Goal: Transaction & Acquisition: Purchase product/service

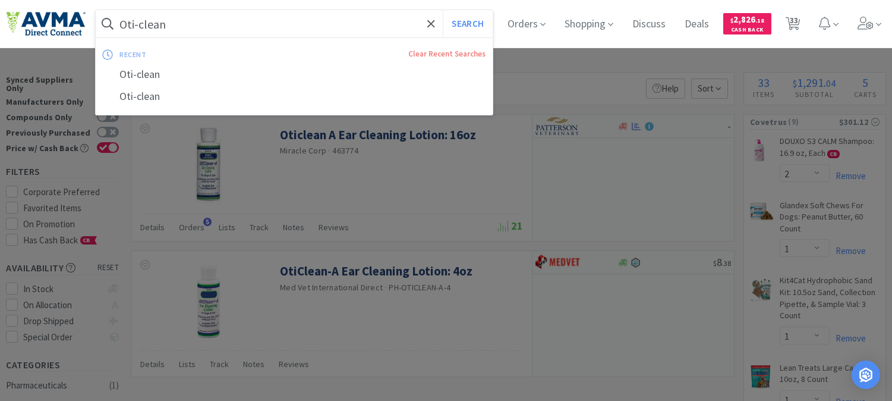
select select "2"
select select "1"
select select "2"
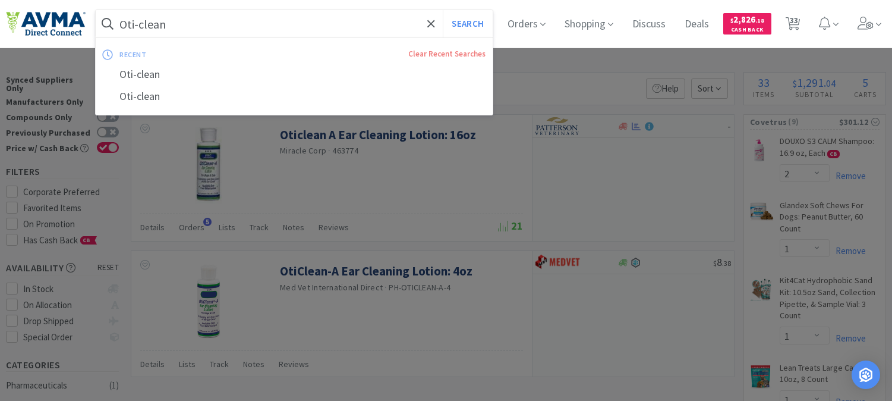
select select "1"
select select "2"
select select "1"
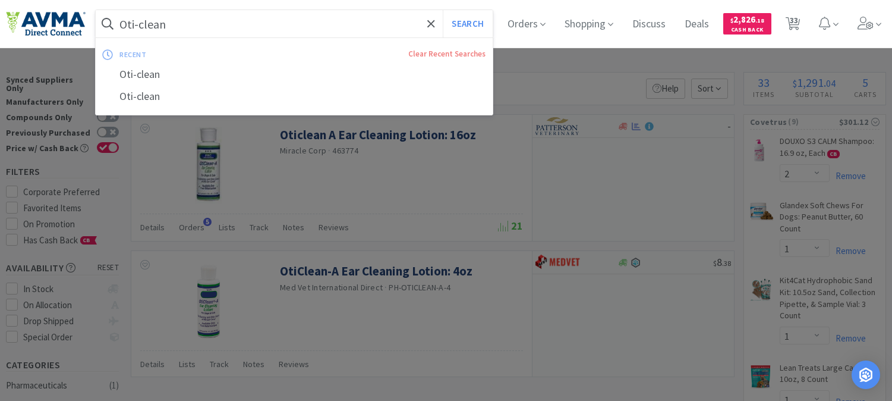
select select "1"
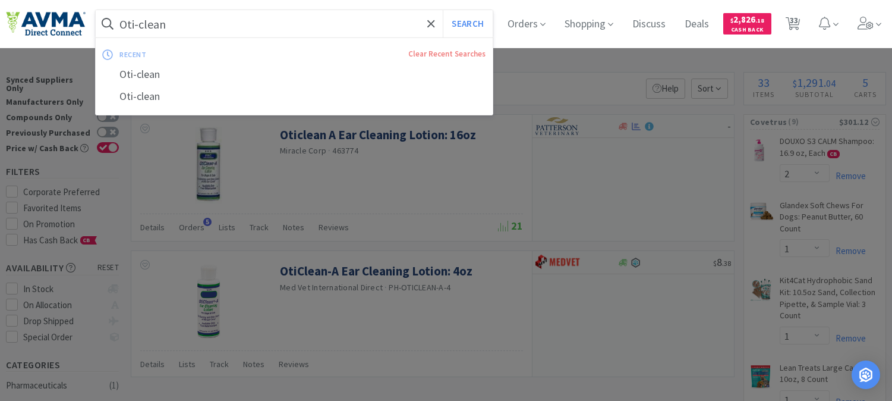
select select "2"
select select "1"
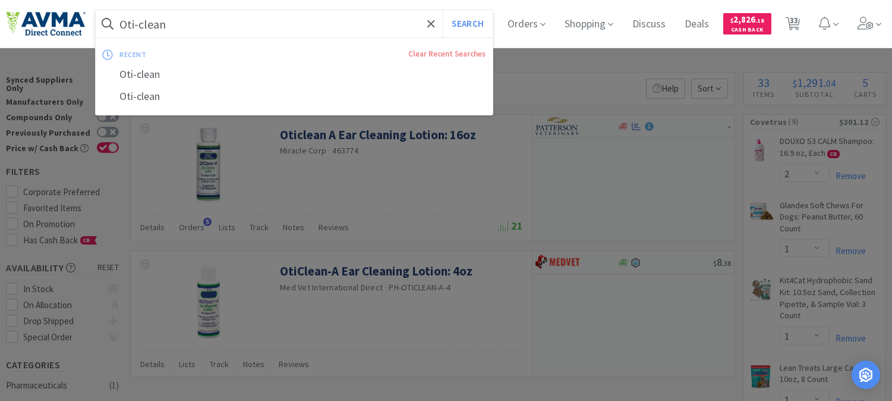
select select "1"
select select "2"
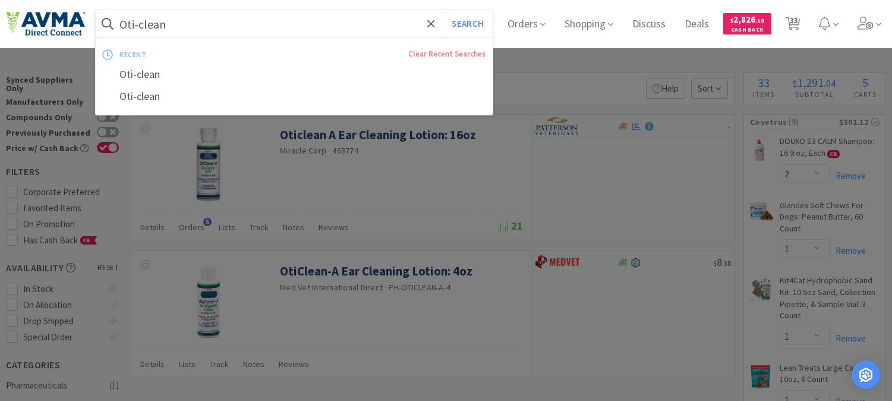
select select "5"
select select "8"
select select "4"
select select "1"
select select "6"
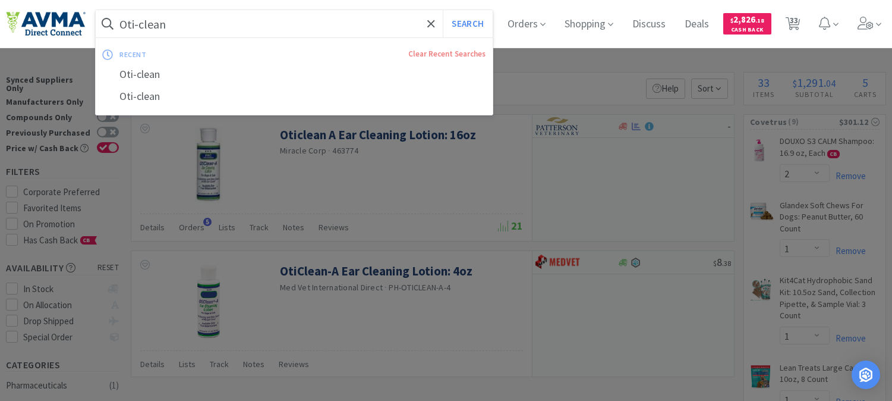
select select "3"
select select "6"
select select "1"
type input "078085178"
click at [467, 25] on button "Search" at bounding box center [467, 23] width 49 height 27
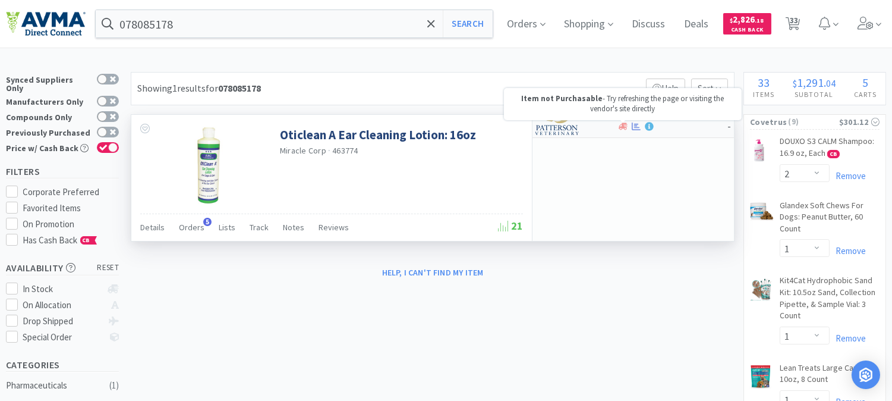
click at [624, 126] on icon at bounding box center [623, 125] width 9 height 7
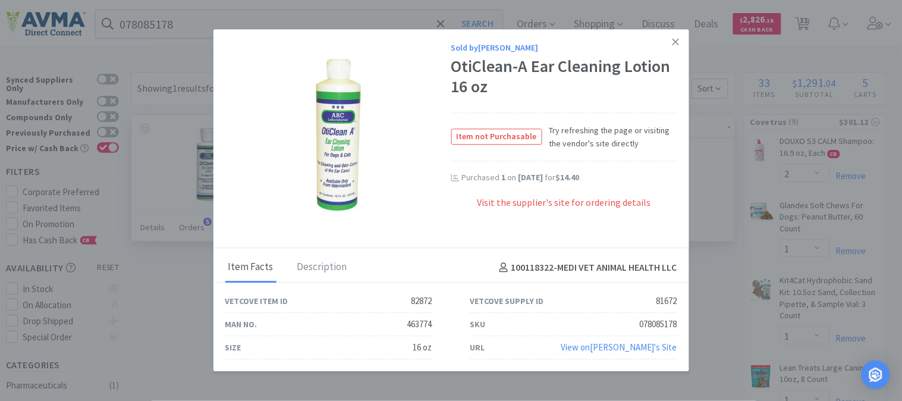
click at [584, 206] on div "Visit the supplier's site for ordering details" at bounding box center [564, 209] width 226 height 27
click at [631, 345] on link "View on [PERSON_NAME] 's Site" at bounding box center [619, 347] width 116 height 11
click at [676, 42] on icon at bounding box center [675, 41] width 7 height 11
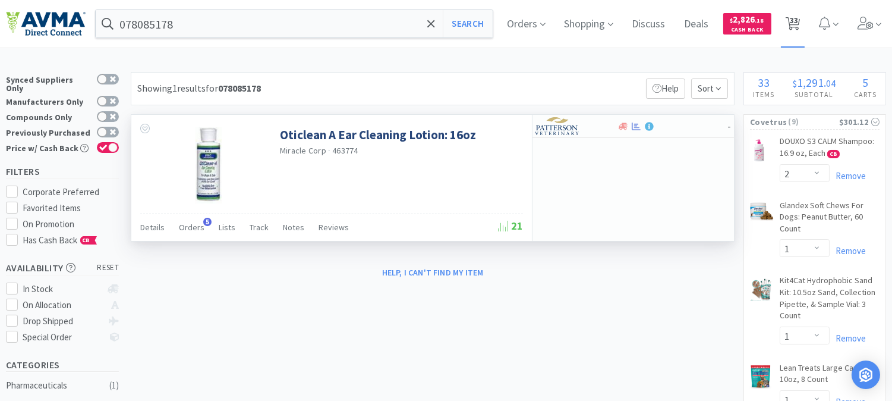
click at [798, 26] on span "33" at bounding box center [794, 20] width 8 height 48
select select "2"
select select "1"
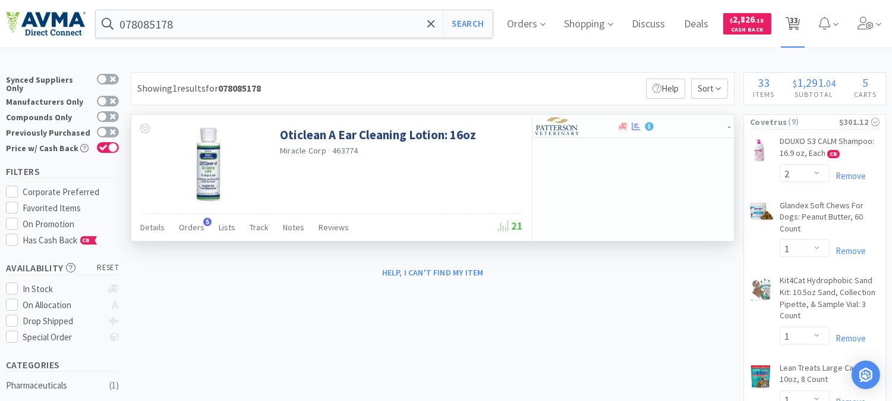
select select "2"
select select "1"
select select "2"
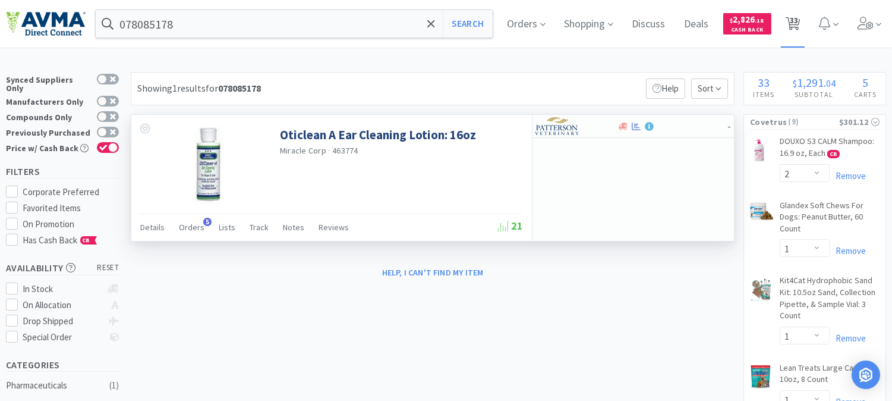
select select "1"
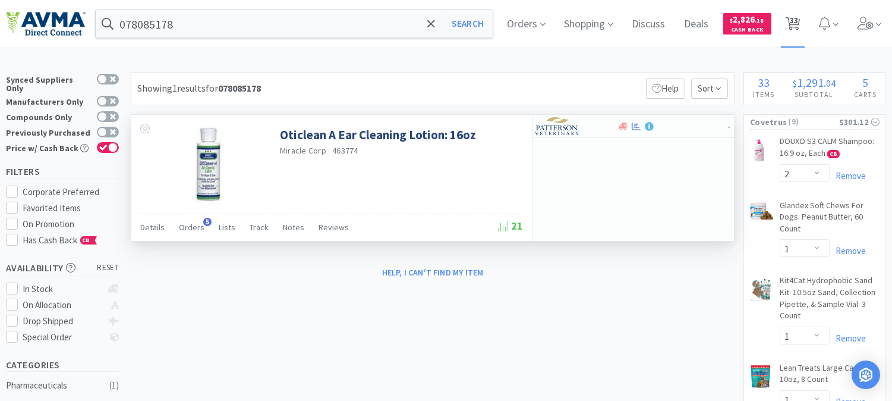
select select "1"
select select "2"
select select "1"
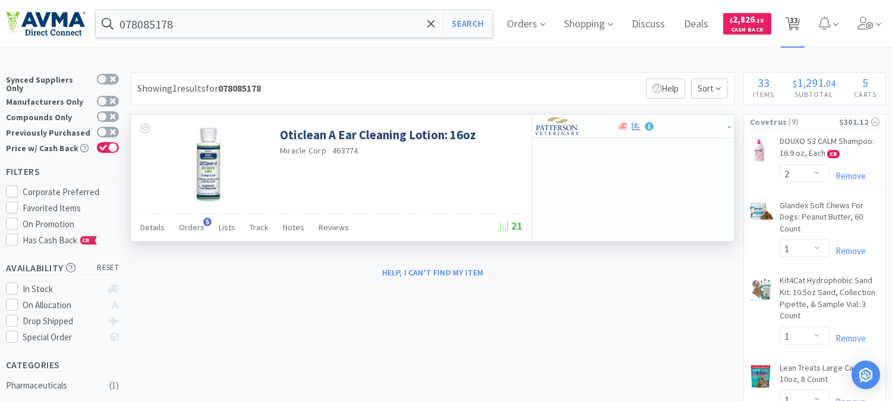
select select "1"
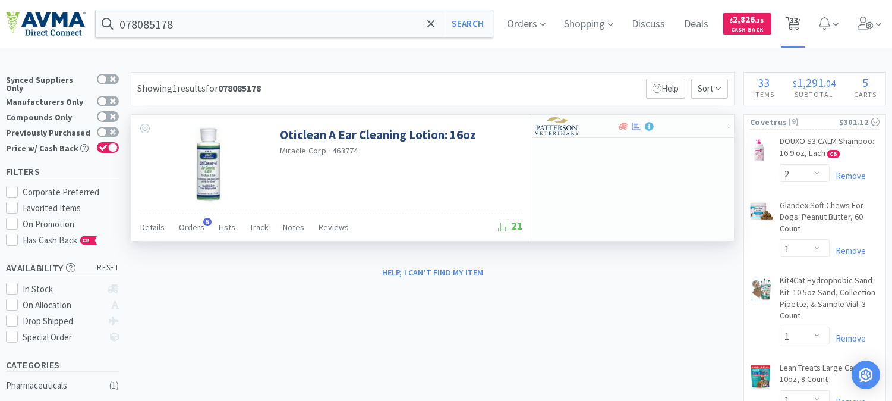
select select "2"
select select "5"
select select "8"
select select "4"
select select "1"
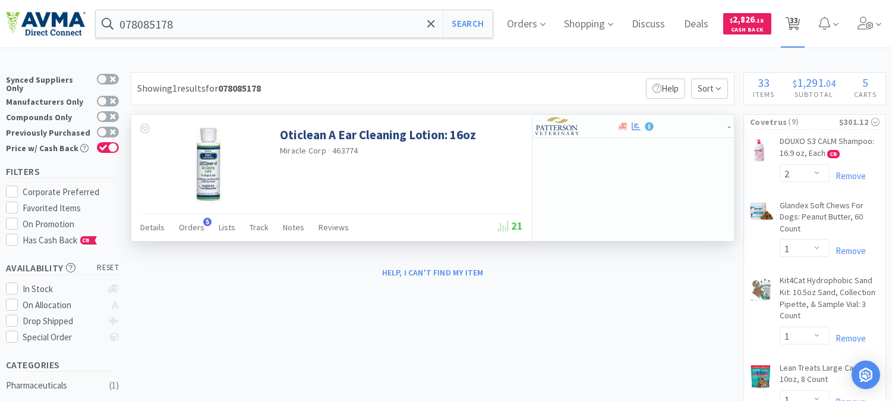
select select "6"
select select "3"
select select "6"
select select "1"
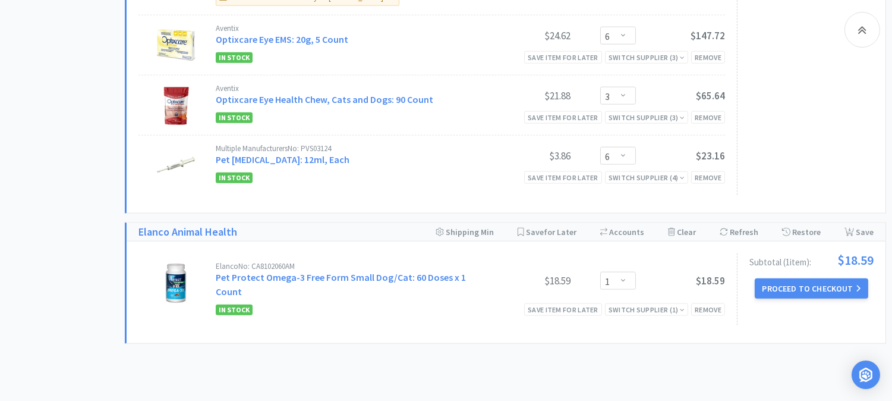
scroll to position [2762, 0]
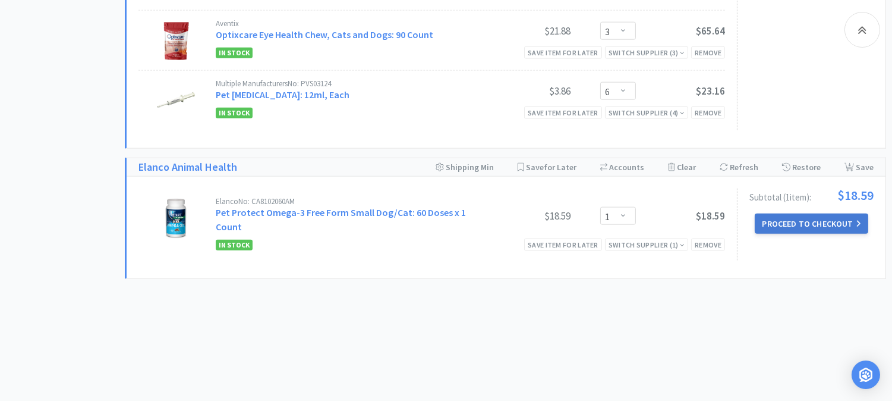
click at [803, 216] on button "Proceed to Checkout" at bounding box center [811, 223] width 113 height 20
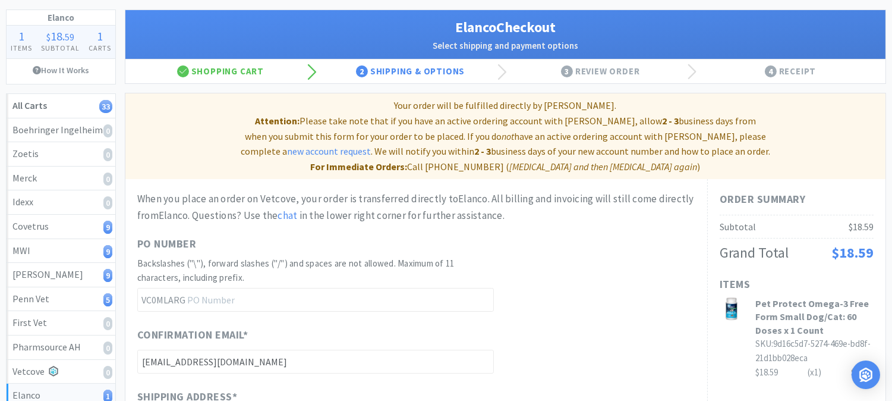
scroll to position [66, 0]
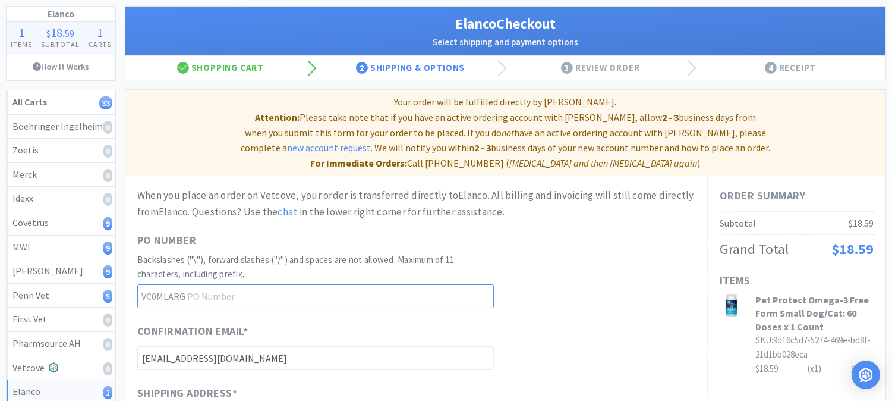
click at [244, 284] on input "text" at bounding box center [315, 296] width 357 height 24
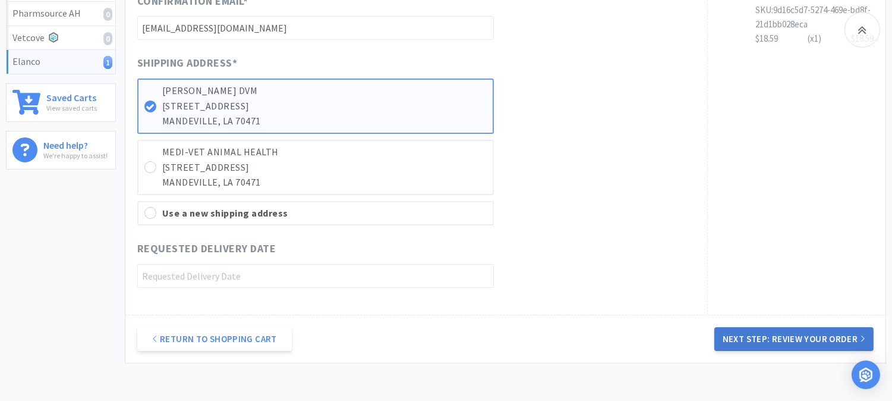
type input "52416"
click at [788, 327] on button "Next Step: Review Your Order" at bounding box center [793, 339] width 159 height 24
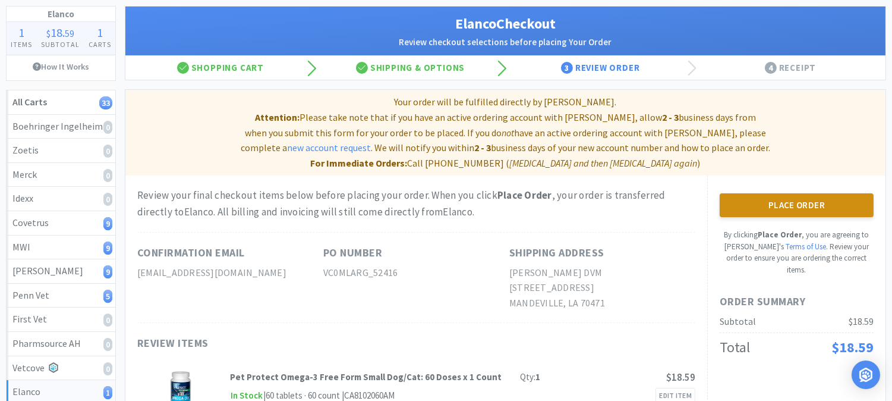
click at [806, 197] on button "Place Order" at bounding box center [797, 205] width 154 height 24
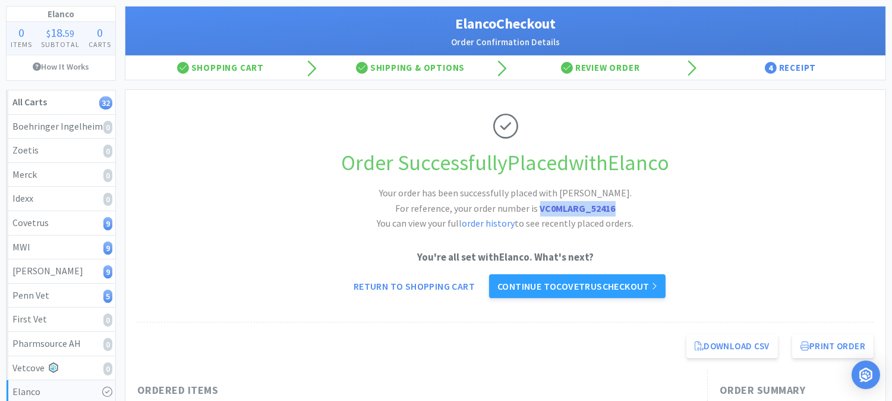
drag, startPoint x: 617, startPoint y: 210, endPoint x: 539, endPoint y: 206, distance: 78.6
click at [539, 206] on h2 "Your order has been successfully placed with [PERSON_NAME]. For reference, your…" at bounding box center [506, 208] width 357 height 46
copy strong "VC0MLARG_52416"
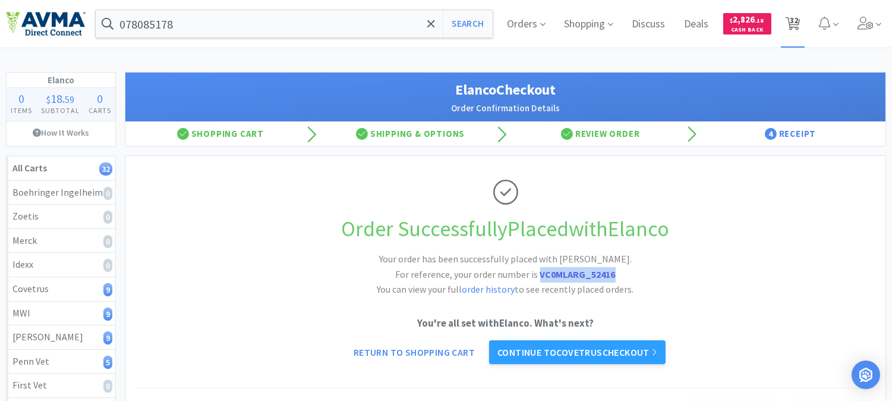
click at [793, 22] on span "32" at bounding box center [794, 20] width 8 height 48
select select "2"
select select "1"
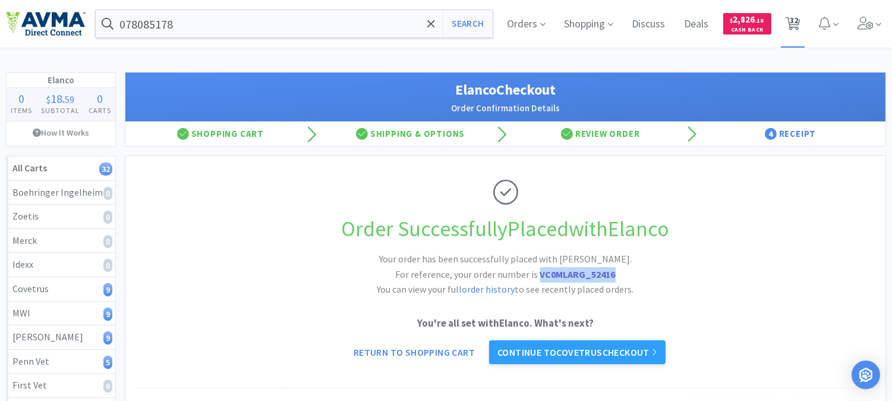
select select "2"
select select "1"
select select "2"
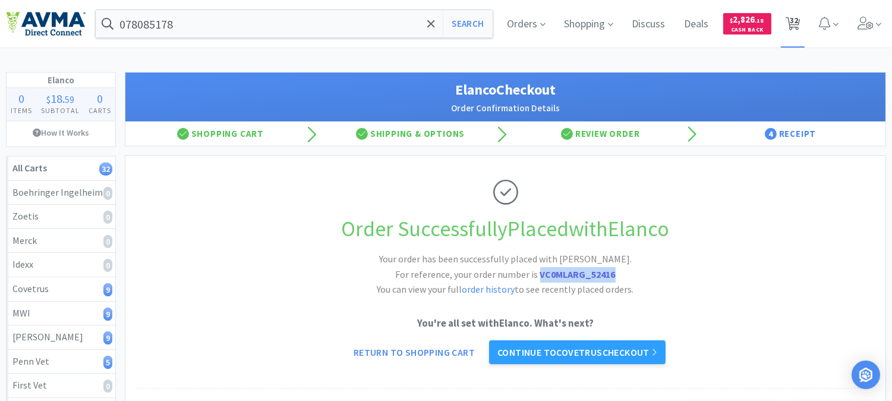
select select "1"
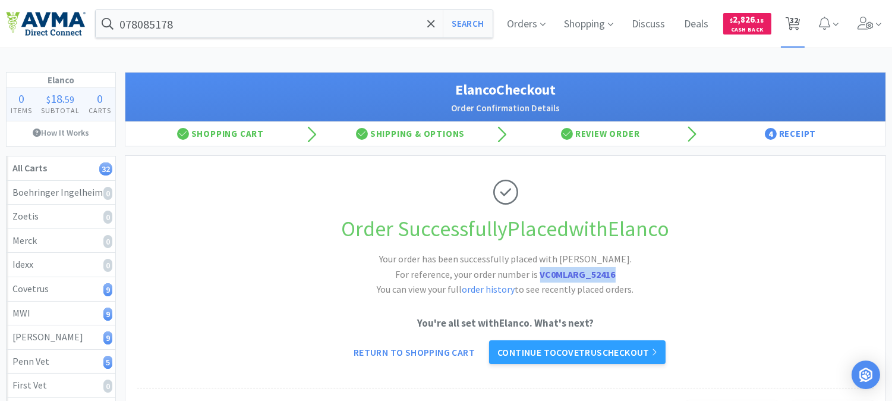
select select "1"
select select "2"
select select "1"
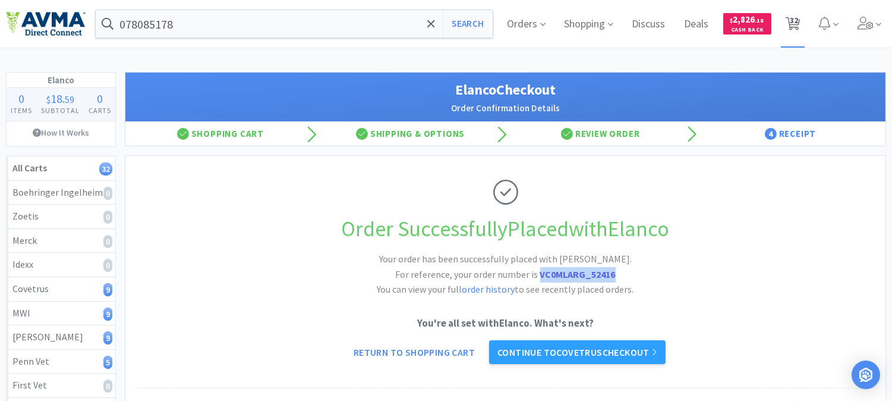
select select "1"
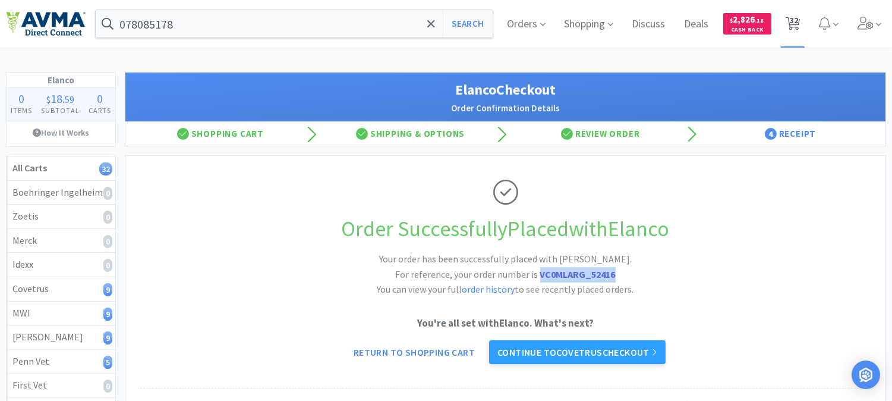
select select "2"
select select "5"
select select "8"
select select "4"
select select "1"
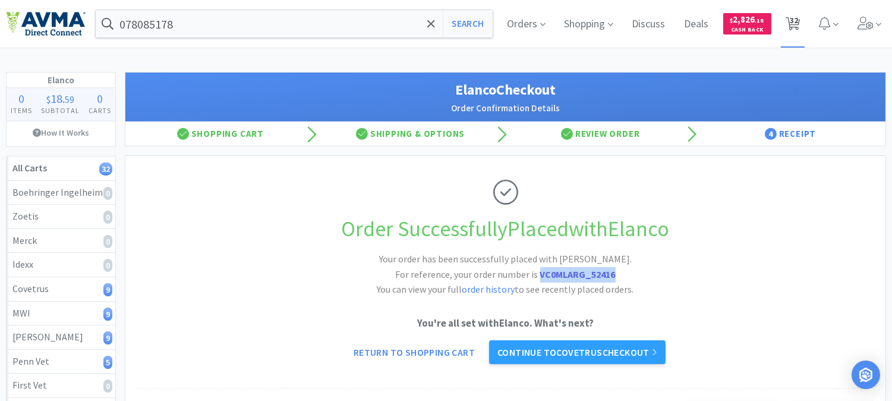
select select "6"
select select "3"
select select "6"
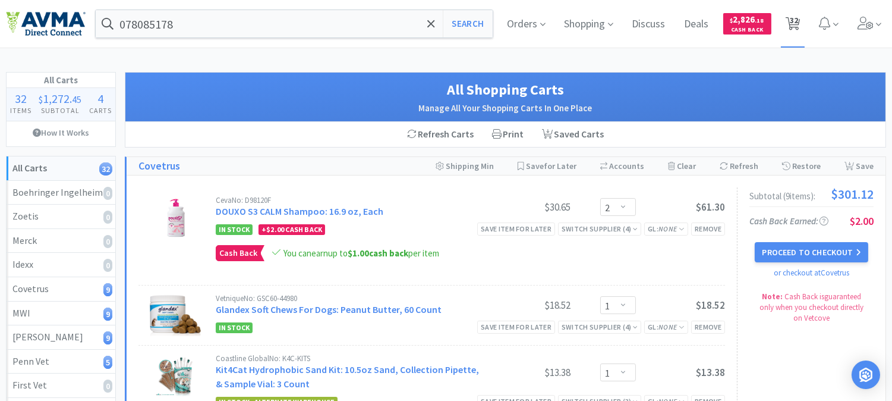
click at [797, 22] on span "32" at bounding box center [794, 20] width 8 height 48
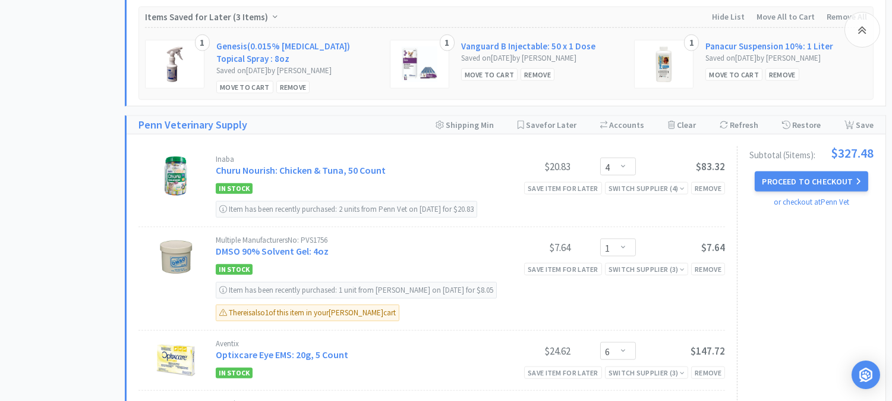
scroll to position [2444, 0]
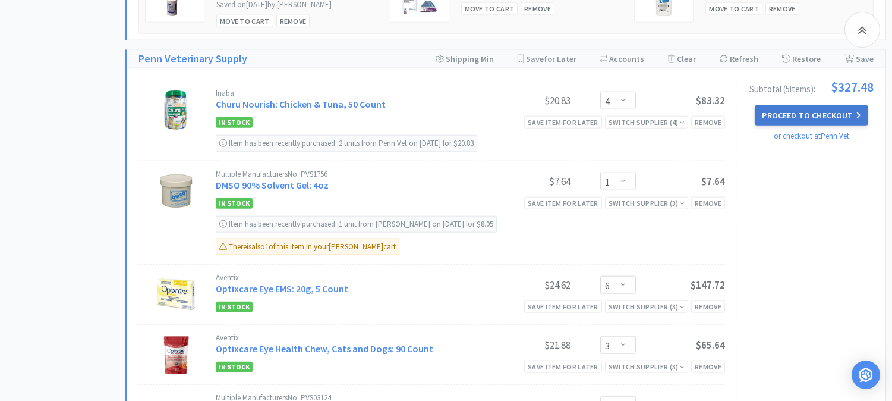
click at [810, 120] on button "Proceed to Checkout" at bounding box center [811, 115] width 113 height 20
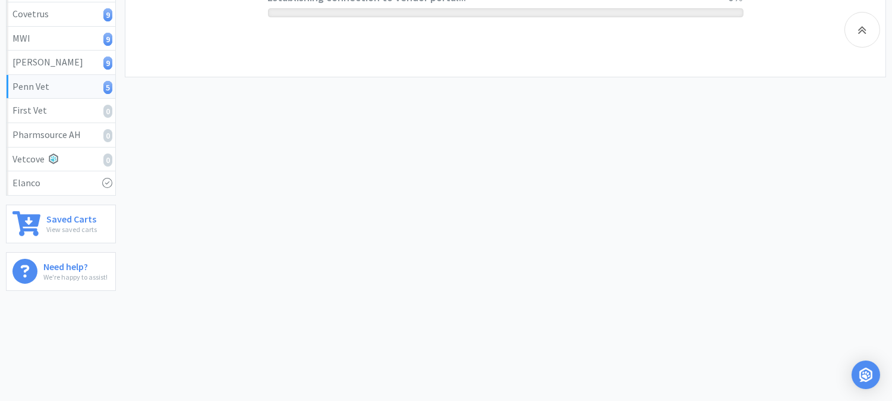
scroll to position [276, 0]
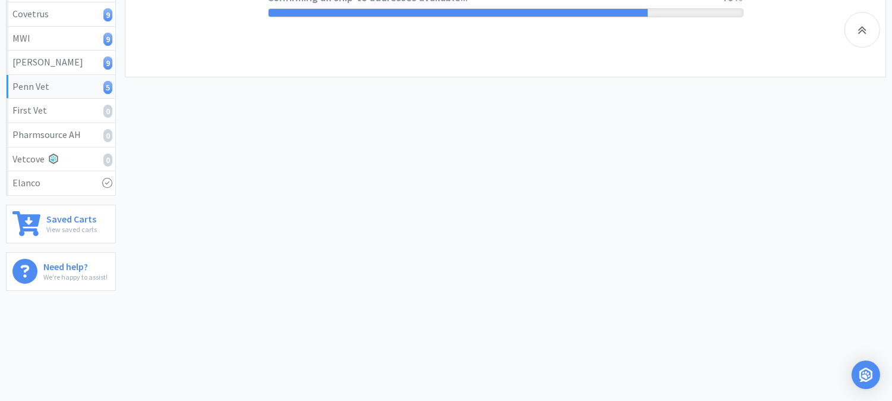
select select "V0537"
select select "U001"
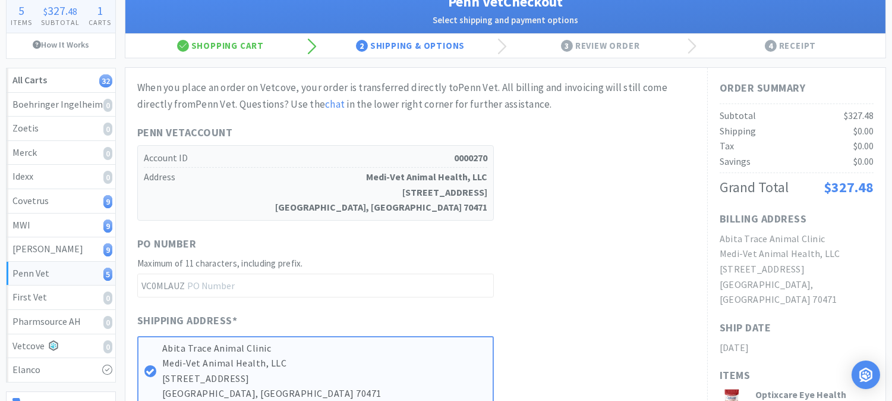
scroll to position [132, 0]
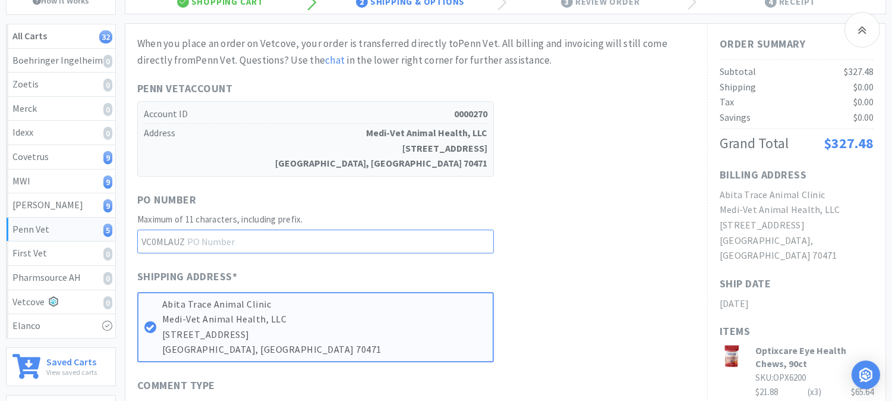
click at [265, 241] on input "text" at bounding box center [315, 241] width 357 height 24
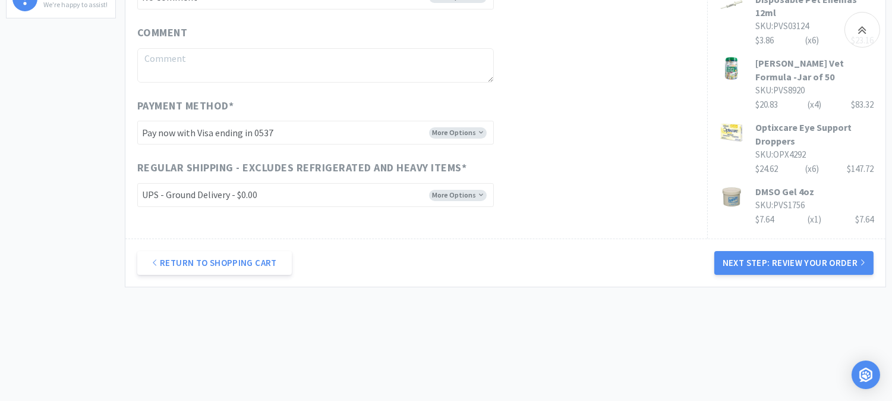
scroll to position [550, 0]
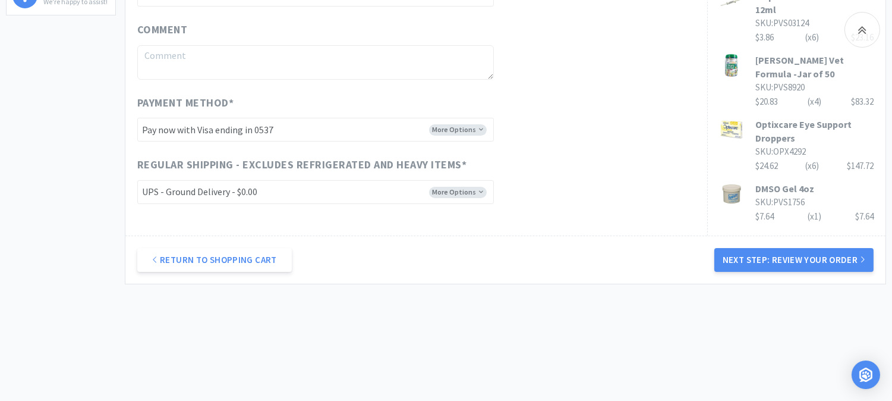
type input "52413"
click at [452, 130] on select "-------- Pay now with Visa ending in 0537 Pay now with Visa ending in 4277 Pay …" at bounding box center [315, 130] width 357 height 24
select select "V5253"
click at [137, 118] on select "-------- Pay now with Visa ending in 0537 Pay now with Visa ending in 4277 Pay …" at bounding box center [315, 130] width 357 height 24
click at [791, 248] on button "Next Step: Review Your Order" at bounding box center [793, 260] width 159 height 24
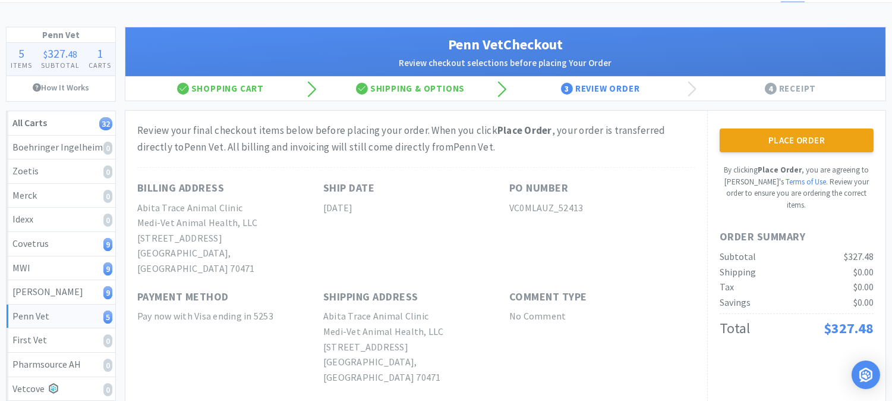
scroll to position [66, 0]
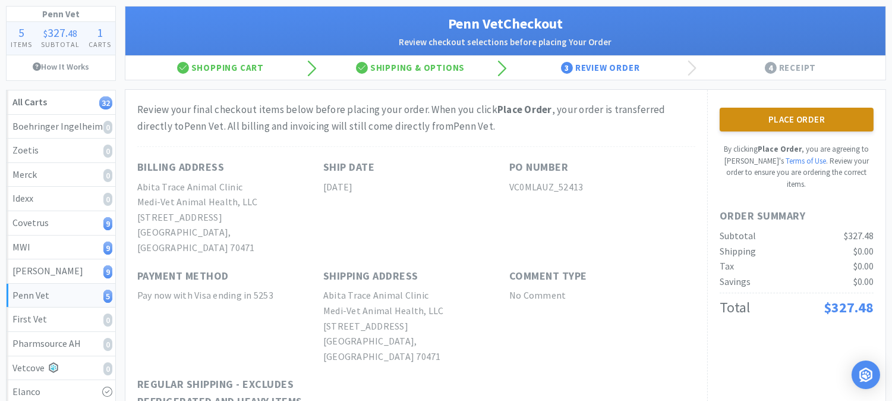
click at [805, 115] on button "Place Order" at bounding box center [797, 120] width 154 height 24
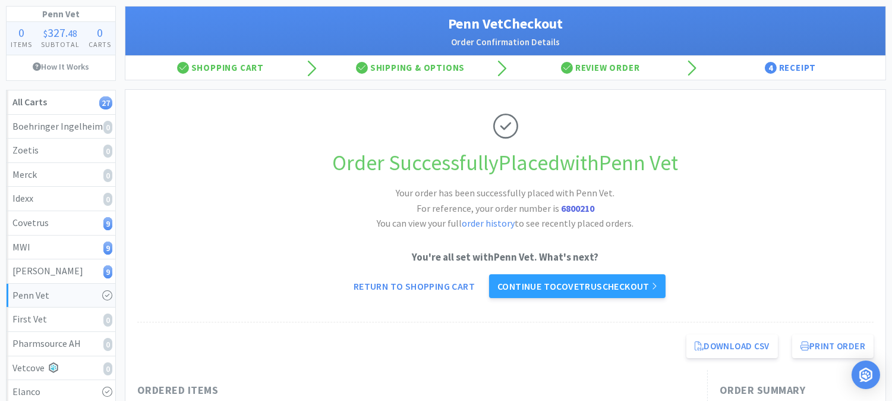
click at [575, 206] on strong "6800210" at bounding box center [577, 208] width 33 height 12
copy strong "6800210"
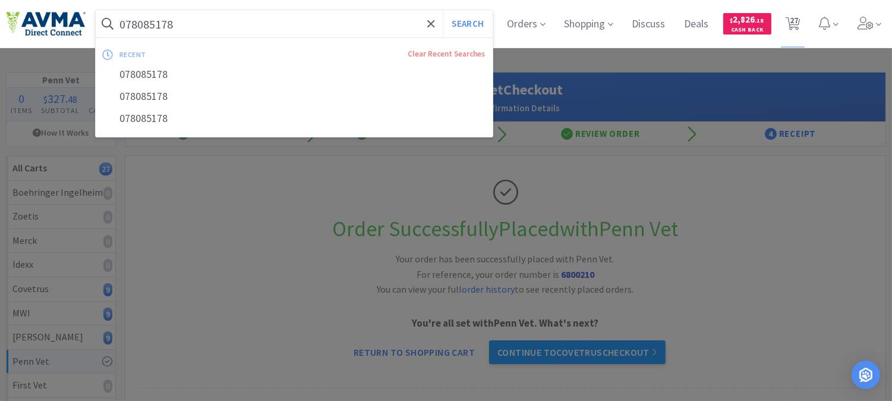
click at [210, 24] on input "078085178" at bounding box center [294, 23] width 397 height 27
paste input "20840"
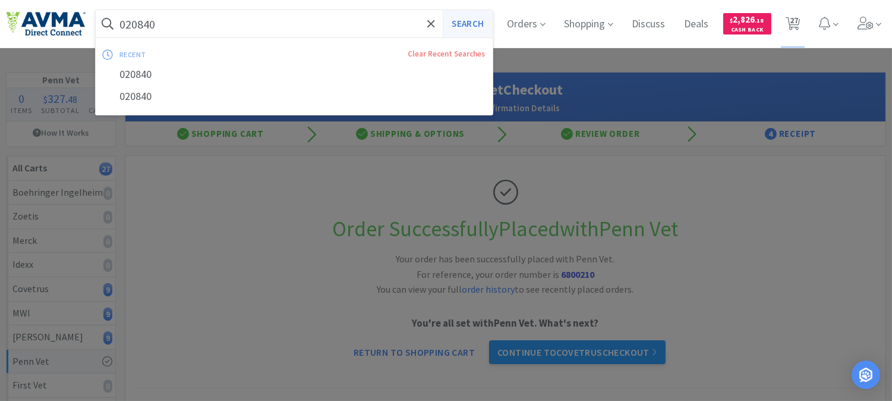
type input "020840"
click at [457, 26] on button "Search" at bounding box center [467, 23] width 49 height 27
select select "2"
select select "1"
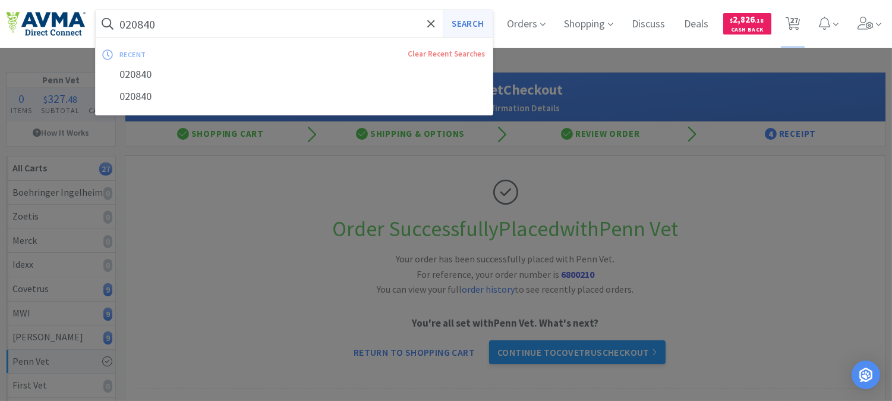
select select "1"
select select "2"
select select "1"
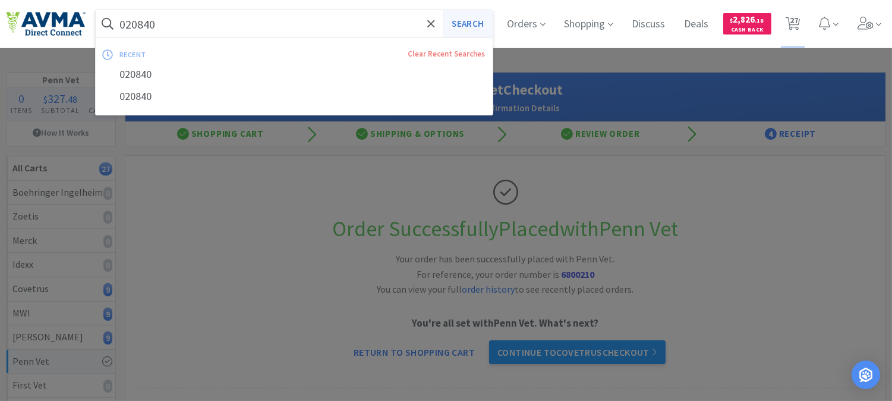
select select "2"
select select "1"
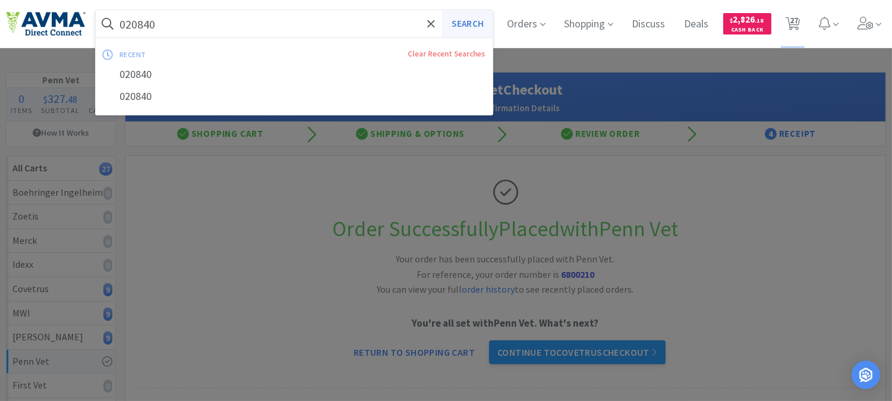
select select "1"
select select "2"
select select "1"
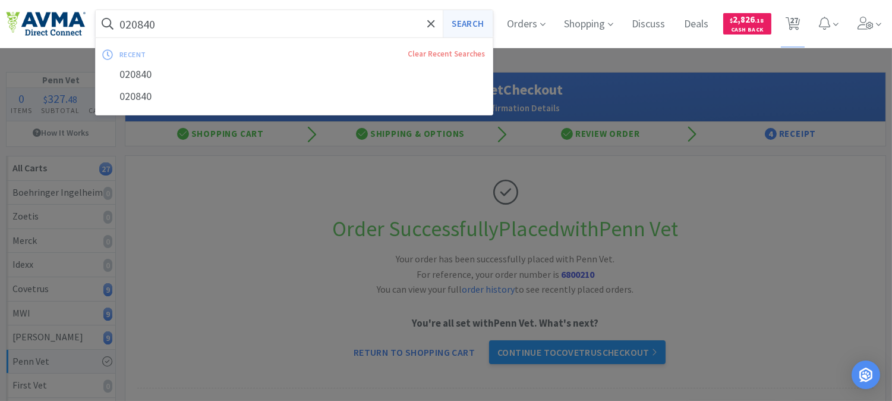
select select "1"
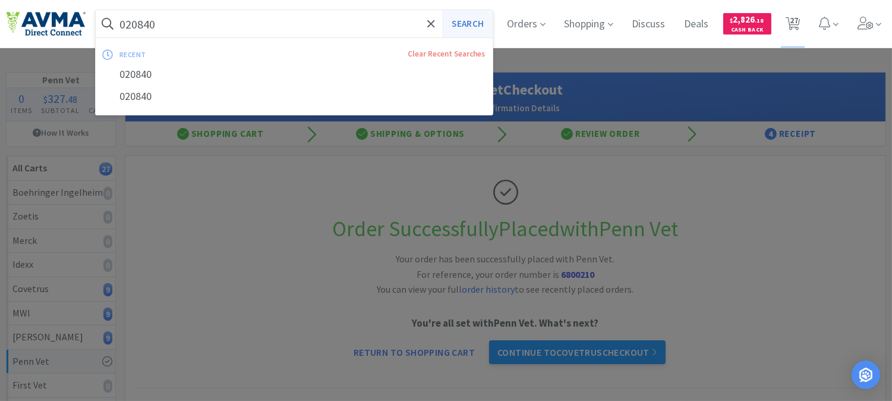
select select "1"
select select "2"
select select "5"
select select "8"
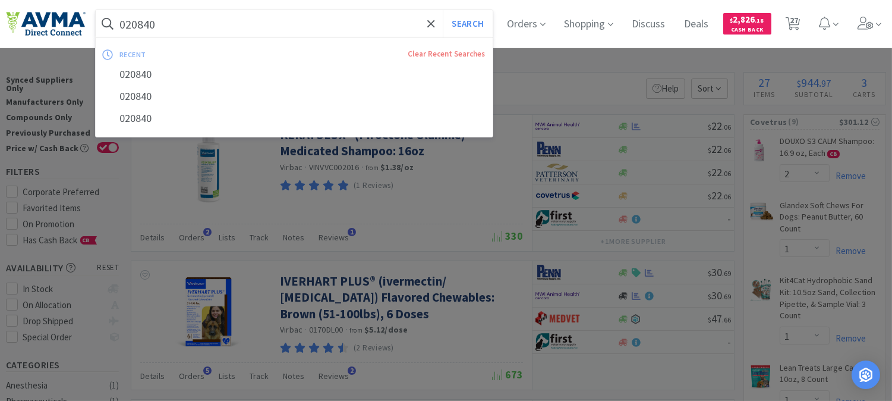
click at [265, 24] on input "020840" at bounding box center [294, 23] width 397 height 27
paste input "05866"
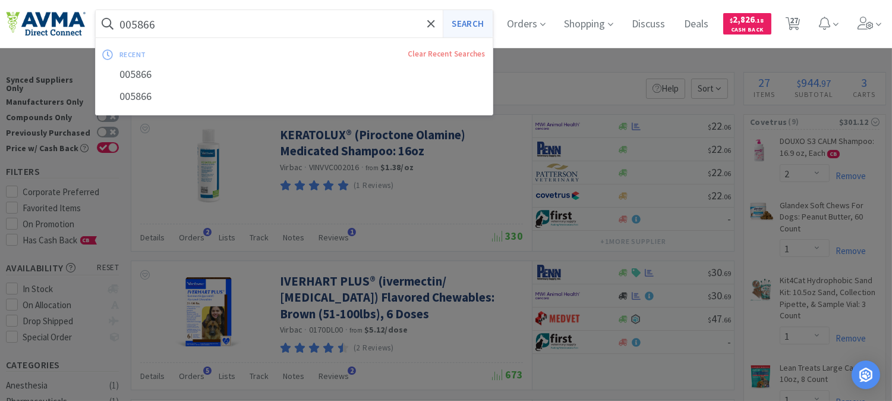
type input "005866"
click at [472, 24] on button "Search" at bounding box center [467, 23] width 49 height 27
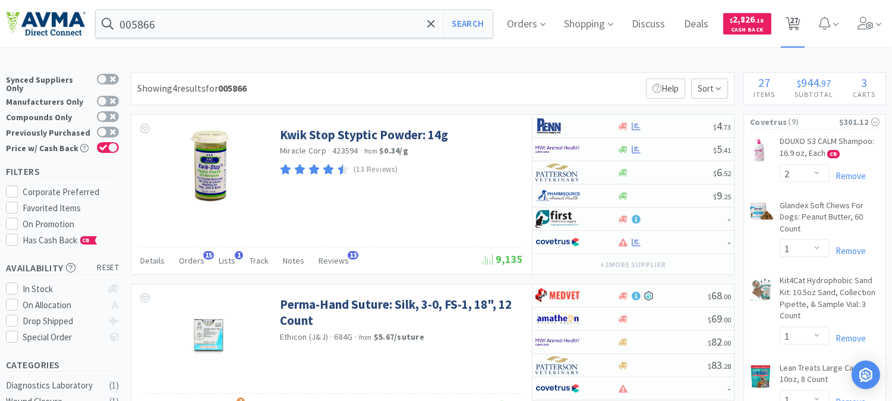
click at [798, 21] on span "27" at bounding box center [794, 20] width 8 height 48
select select "2"
select select "1"
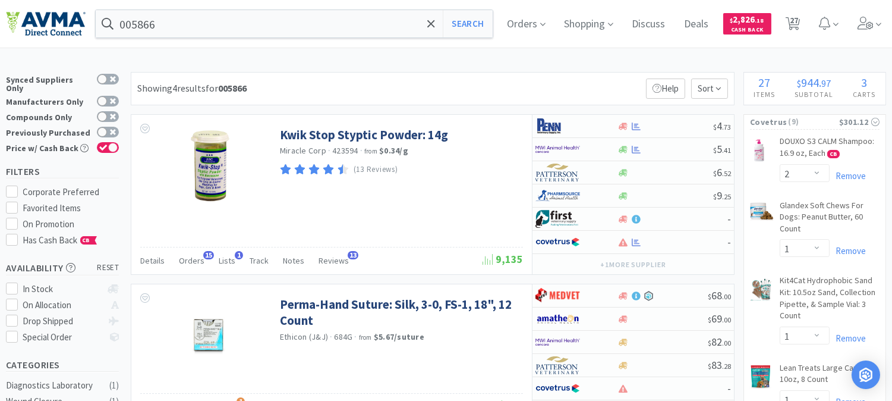
select select "2"
select select "1"
select select "2"
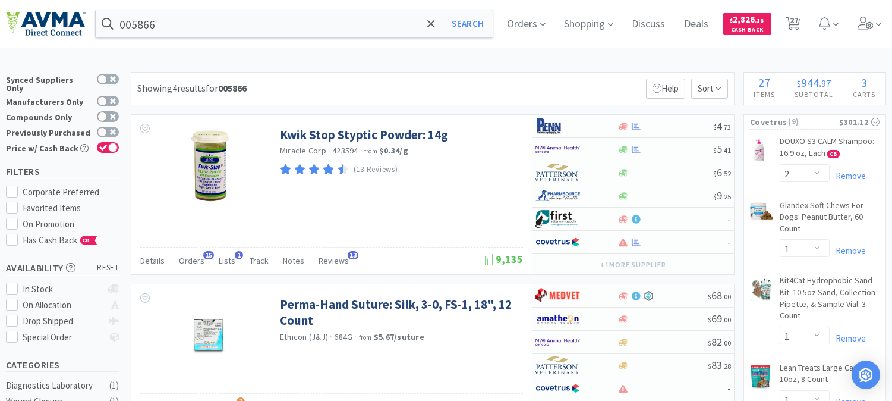
select select "1"
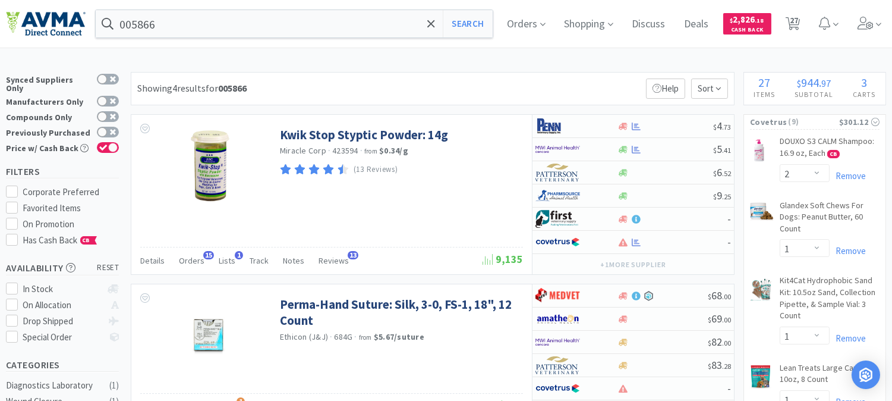
select select "1"
select select "2"
select select "1"
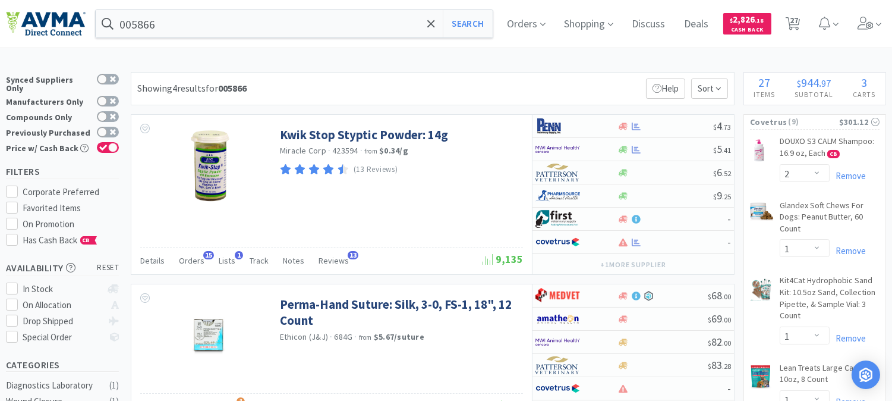
select select "1"
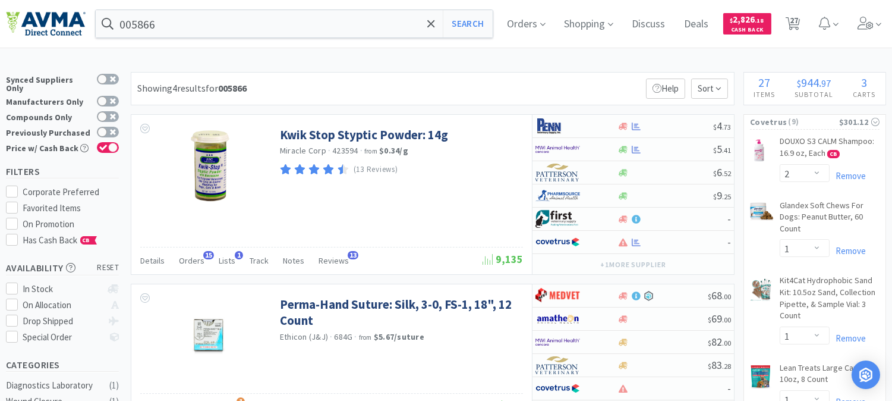
select select "2"
select select "5"
select select "8"
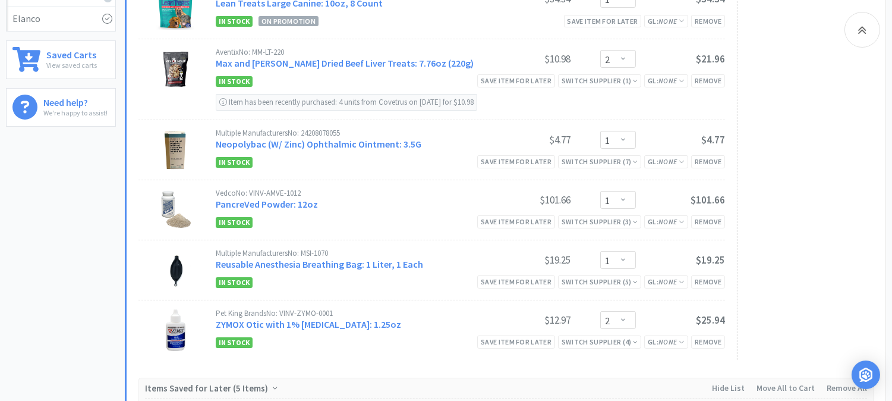
scroll to position [462, 0]
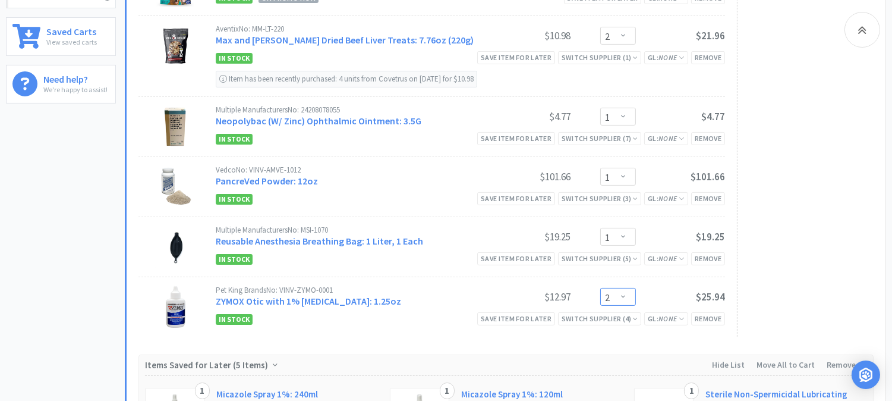
click at [622, 298] on select "Enter Quantity 1 2 3 4 5 6 7 8 9 10 11 12 13 14 15 16 17 18 19 20 Enter Quantity" at bounding box center [618, 297] width 36 height 18
click at [600, 288] on select "Enter Quantity 1 2 3 4 5 6 7 8 9 10 11 12 13 14 15 16 17 18 19 20 Enter Quantity" at bounding box center [618, 297] width 36 height 18
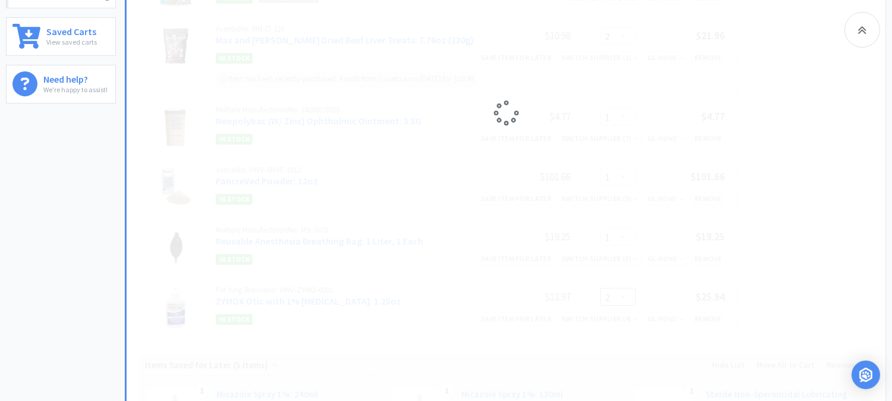
select select "1"
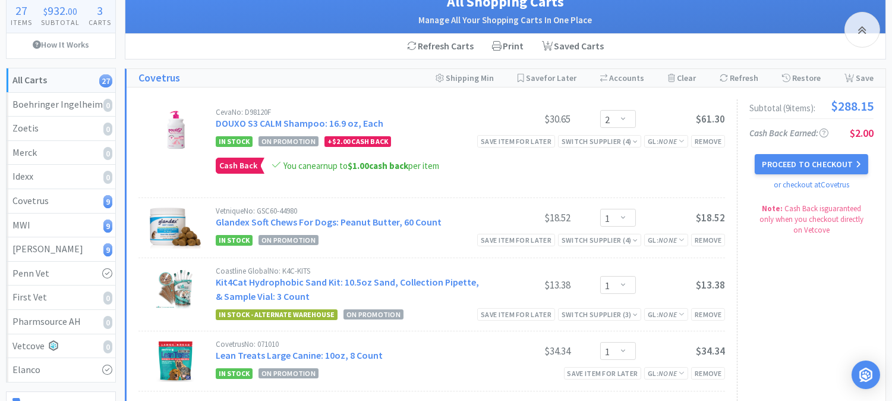
scroll to position [66, 0]
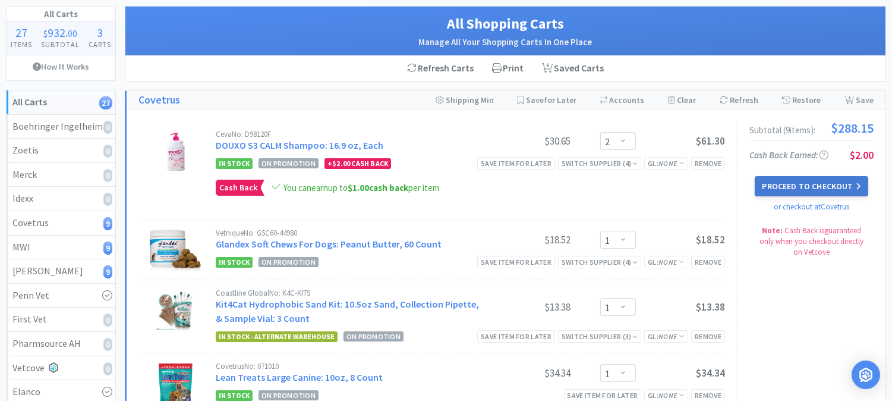
click at [829, 187] on button "Proceed to Checkout" at bounding box center [811, 186] width 113 height 20
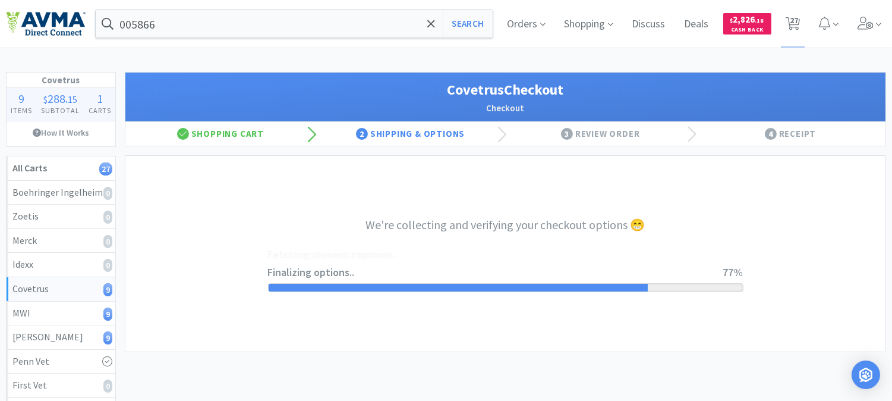
select select "9826300624938"
select select "cvt-standard-net"
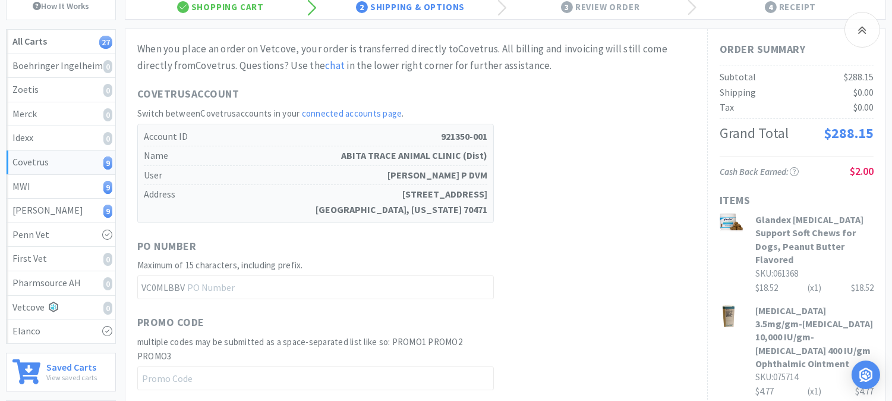
scroll to position [132, 0]
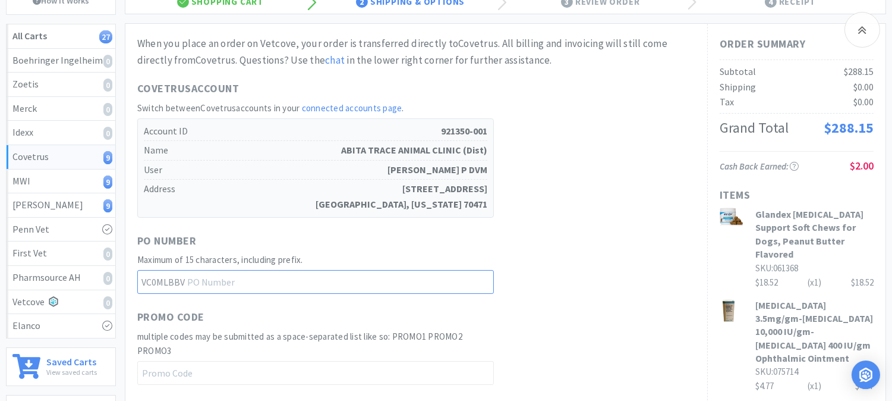
click at [214, 281] on input "text" at bounding box center [315, 282] width 357 height 24
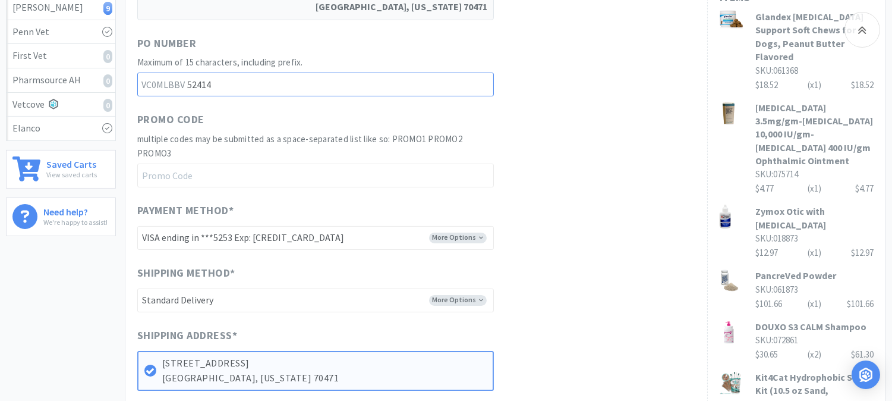
scroll to position [330, 0]
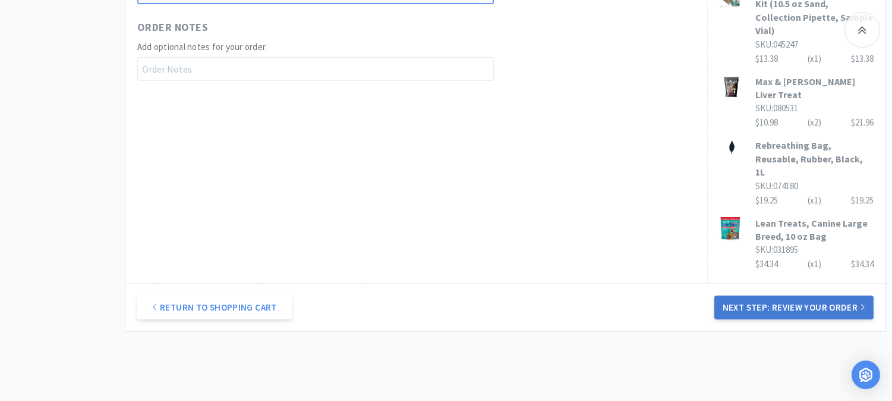
type input "52414"
click at [768, 295] on button "Next Step: Review Your Order" at bounding box center [793, 307] width 159 height 24
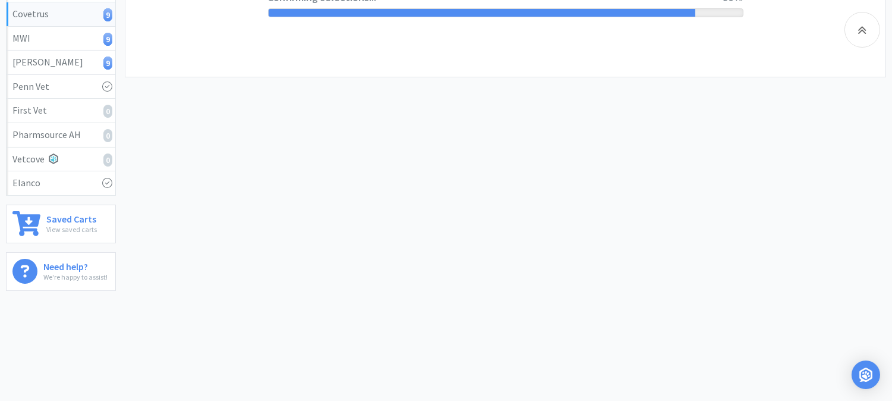
scroll to position [0, 0]
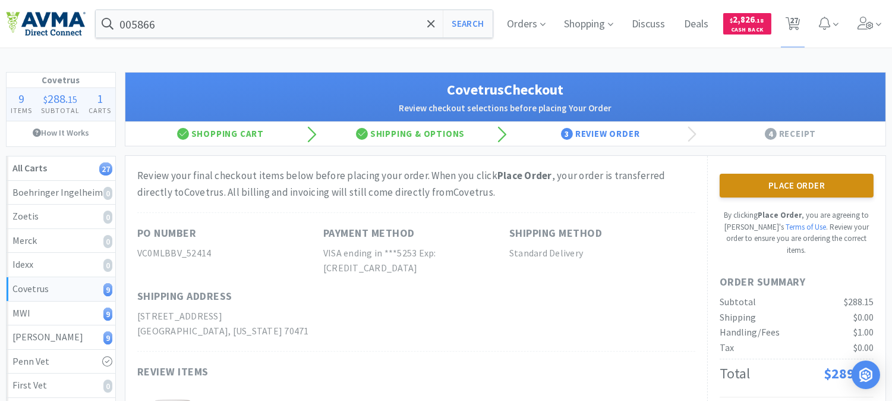
click at [791, 182] on button "Place Order" at bounding box center [797, 186] width 154 height 24
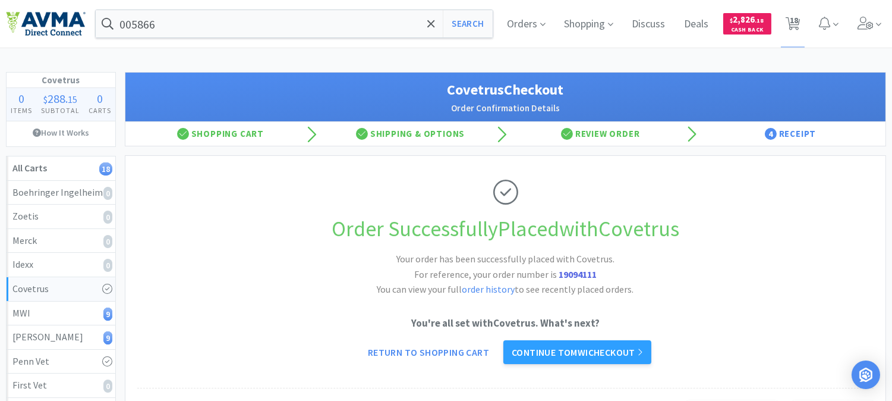
click at [562, 273] on strong "19094111" at bounding box center [578, 274] width 38 height 12
copy strong "19094111"
